Goal: Transaction & Acquisition: Book appointment/travel/reservation

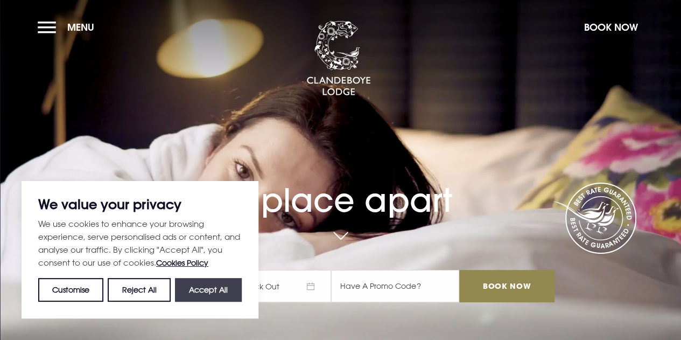
click at [175, 287] on button "Accept All" at bounding box center [208, 290] width 67 height 24
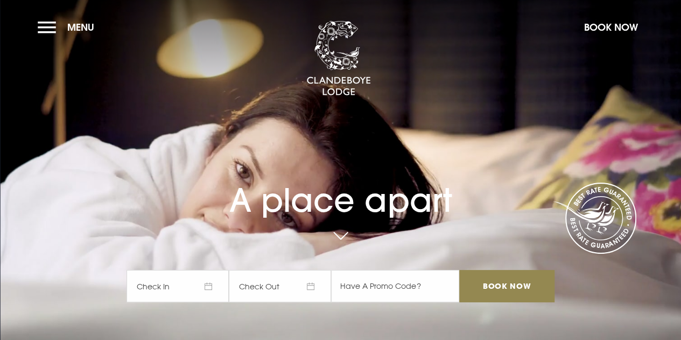
checkbox input "true"
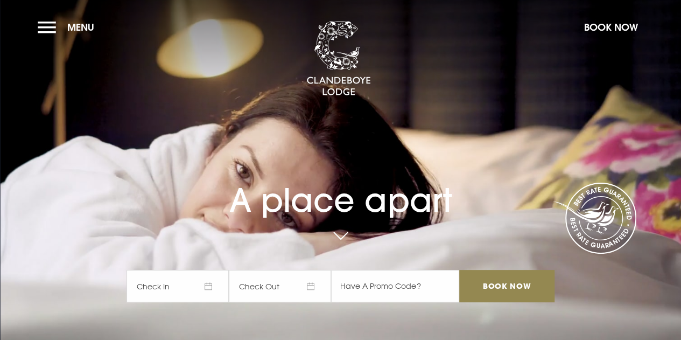
click at [192, 285] on span "Check In" at bounding box center [178, 286] width 102 height 32
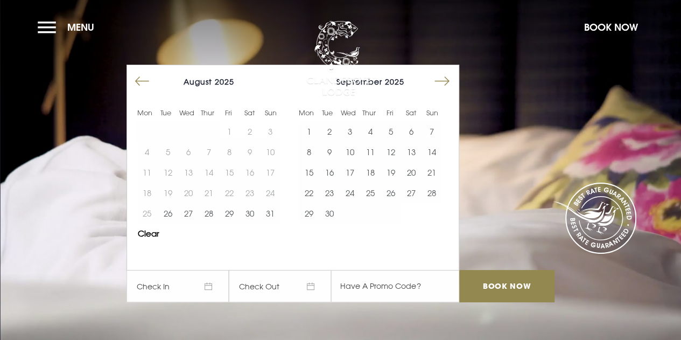
click at [445, 83] on button "Move forward to switch to the next month." at bounding box center [442, 81] width 20 height 20
click at [447, 87] on button "Move forward to switch to the next month." at bounding box center [442, 81] width 20 height 20
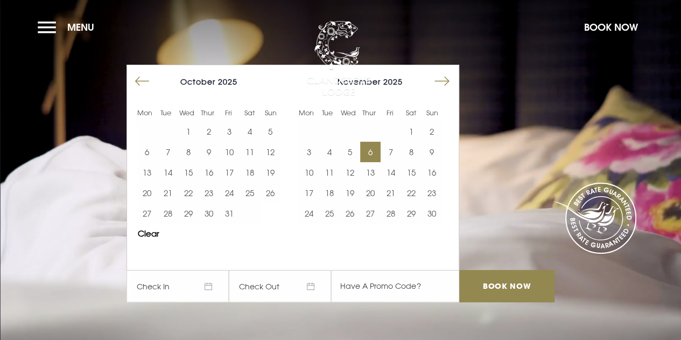
click at [378, 155] on button "6" at bounding box center [370, 152] width 20 height 20
click at [392, 150] on button "7" at bounding box center [391, 152] width 20 height 20
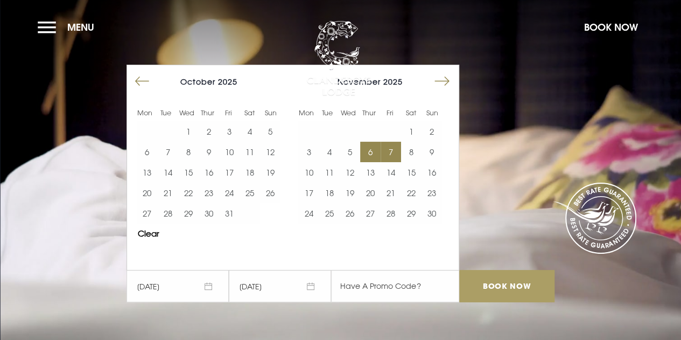
click at [490, 287] on input "Book Now" at bounding box center [506, 286] width 95 height 32
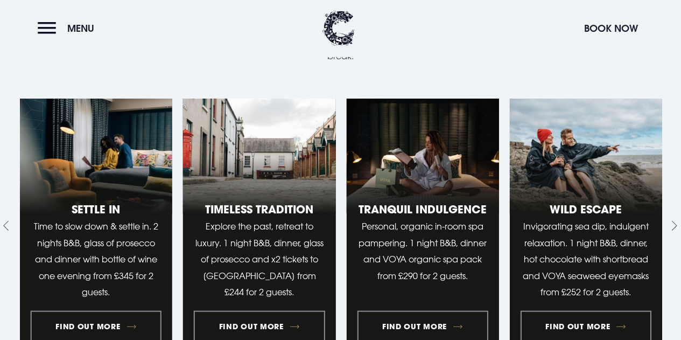
scroll to position [1023, 0]
